Goal: Download file/media

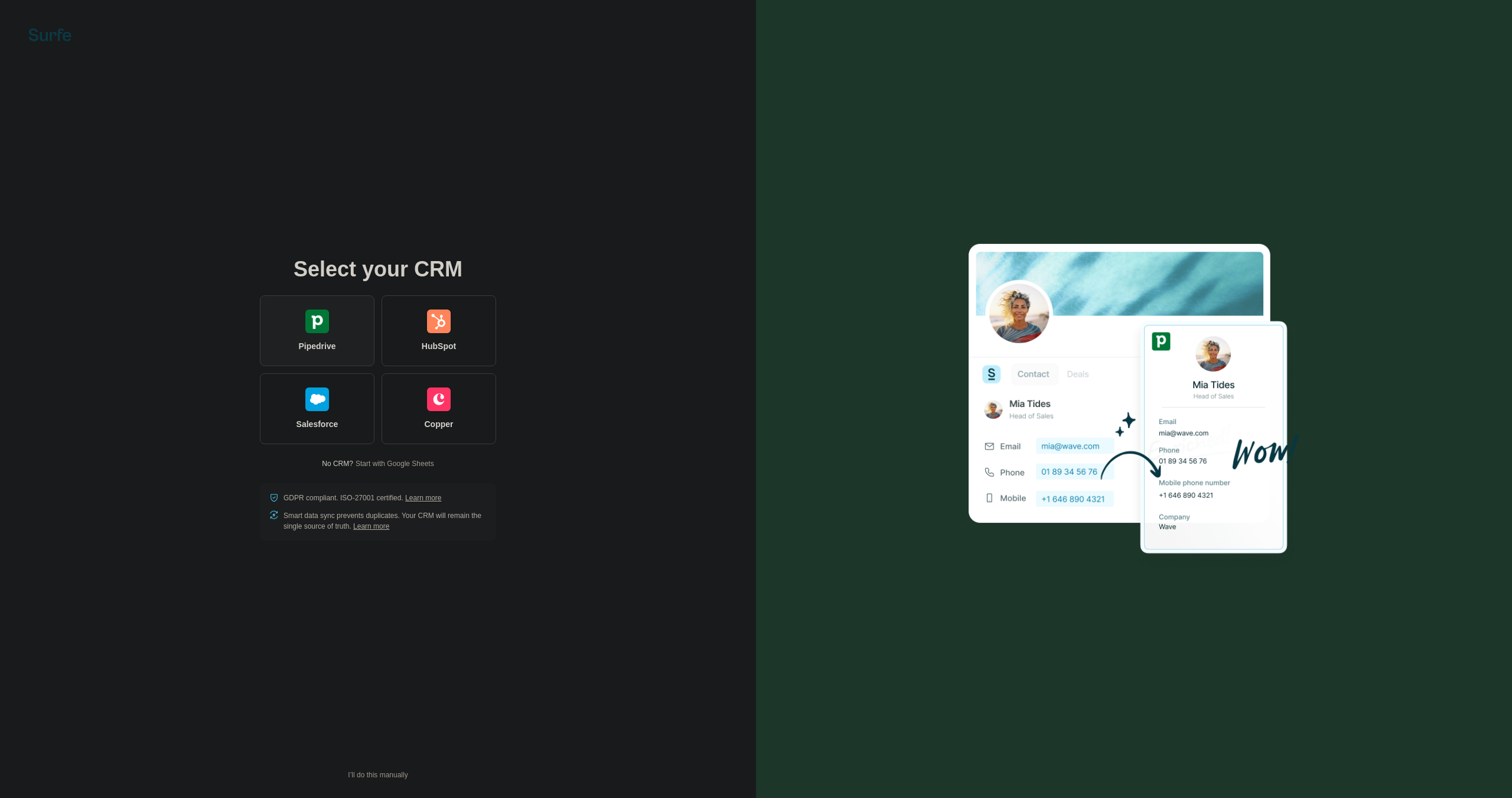
click at [306, 324] on img at bounding box center [317, 321] width 24 height 24
